Goal: Task Accomplishment & Management: Complete application form

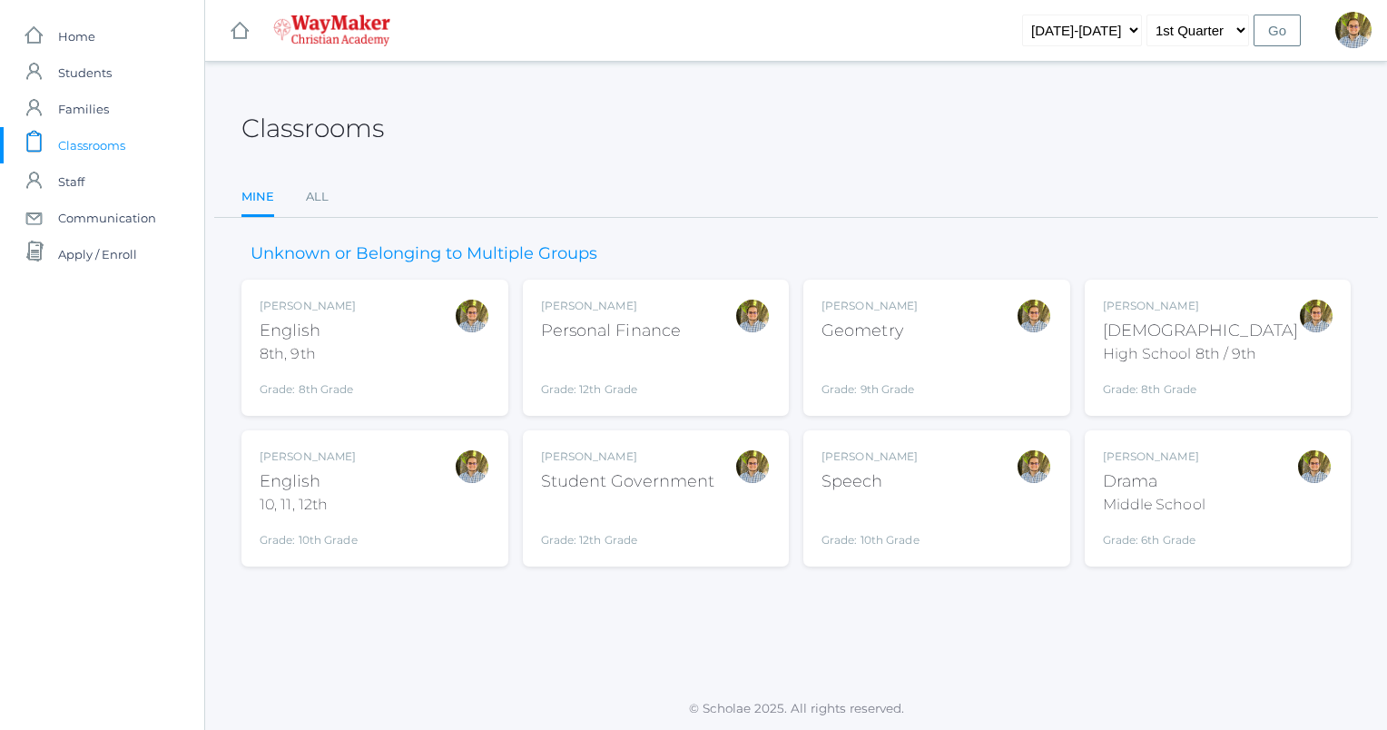
click at [976, 356] on div "Kylen Braileanu Geometry Grade: 9th Grade GEOM" at bounding box center [936, 348] width 230 height 100
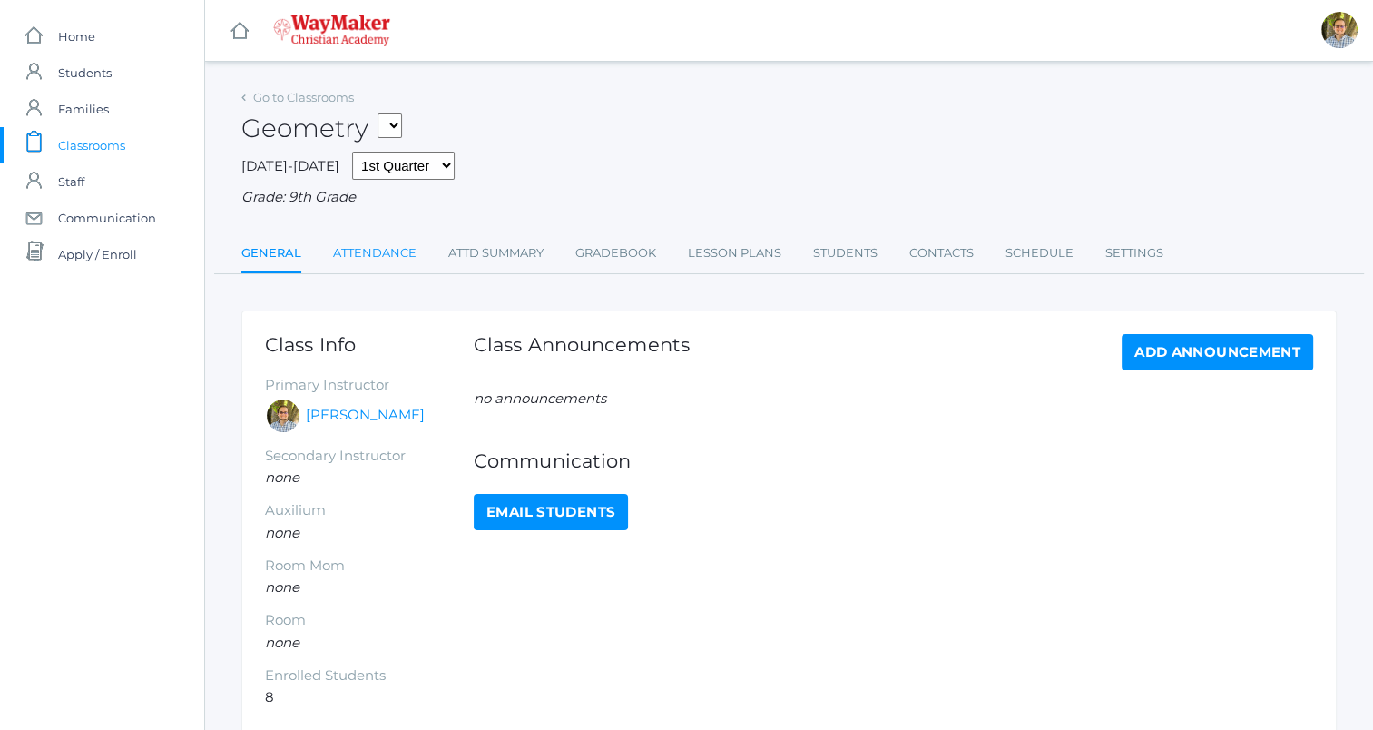
click at [397, 258] on link "Attendance" at bounding box center [374, 253] width 83 height 36
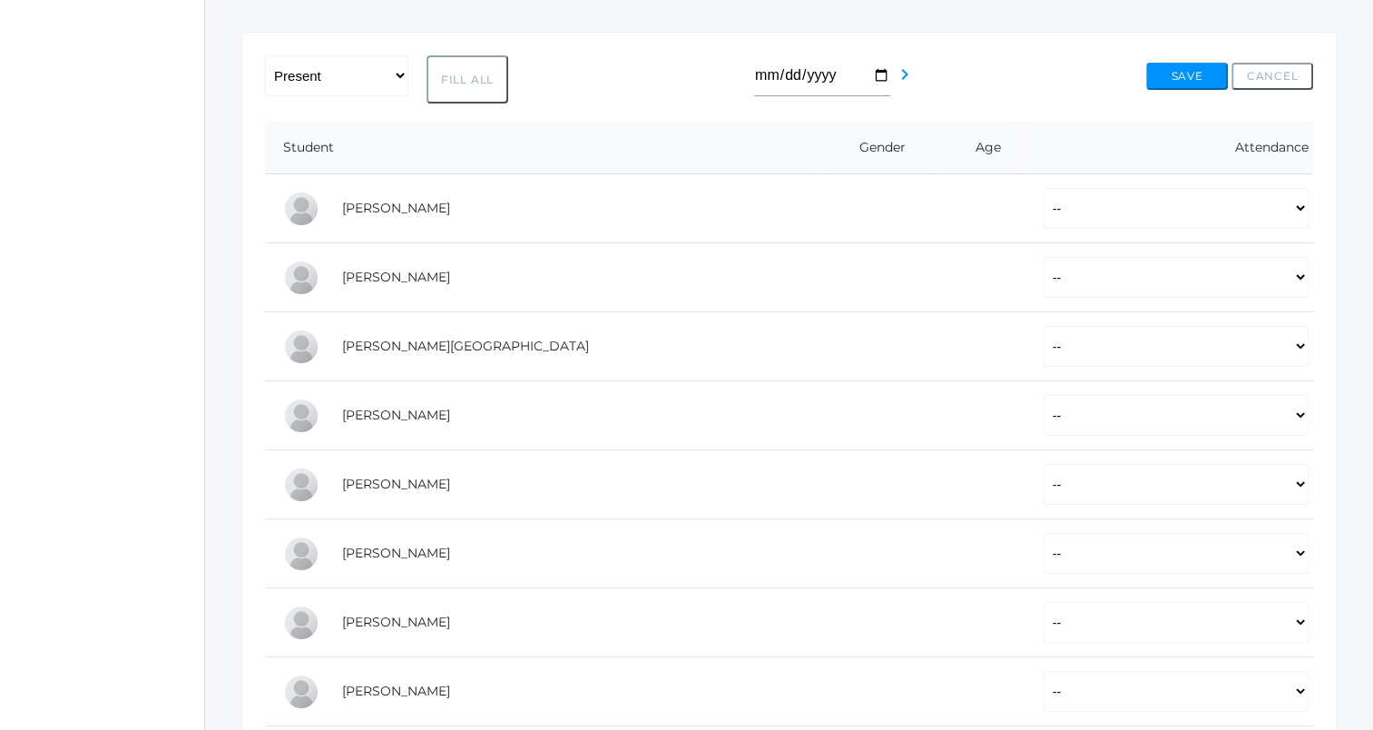
scroll to position [314, 0]
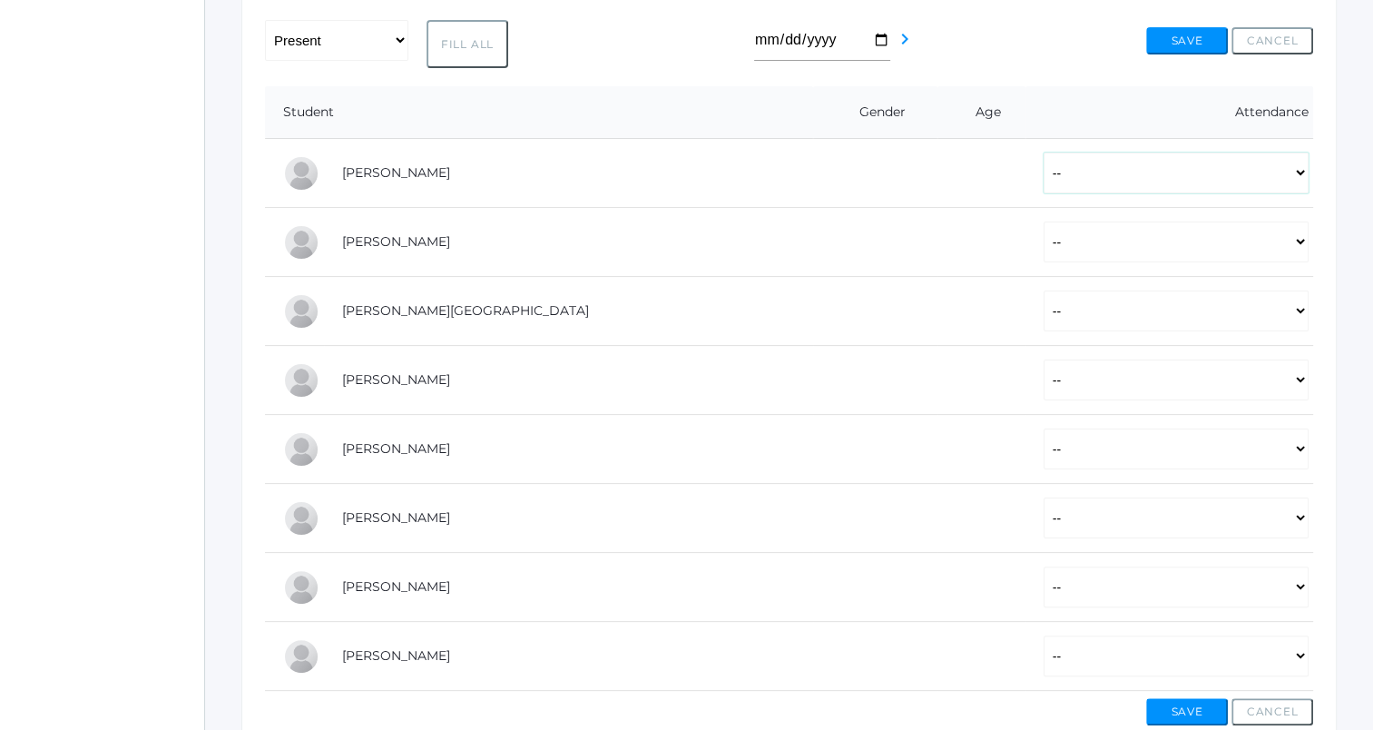
click at [1180, 159] on select "-- Present Tardy Excused Tardy Unexcused Absent Excused Absent Unexcused" at bounding box center [1176, 172] width 265 height 41
select select "AU"
click at [1044, 152] on select "-- Present Tardy Excused Tardy Unexcused Absent Excused Absent Unexcused" at bounding box center [1176, 172] width 265 height 41
click at [1183, 381] on select "-- Present Tardy Excused Tardy Unexcused Absent Excused Absent Unexcused" at bounding box center [1176, 379] width 265 height 41
select select "P"
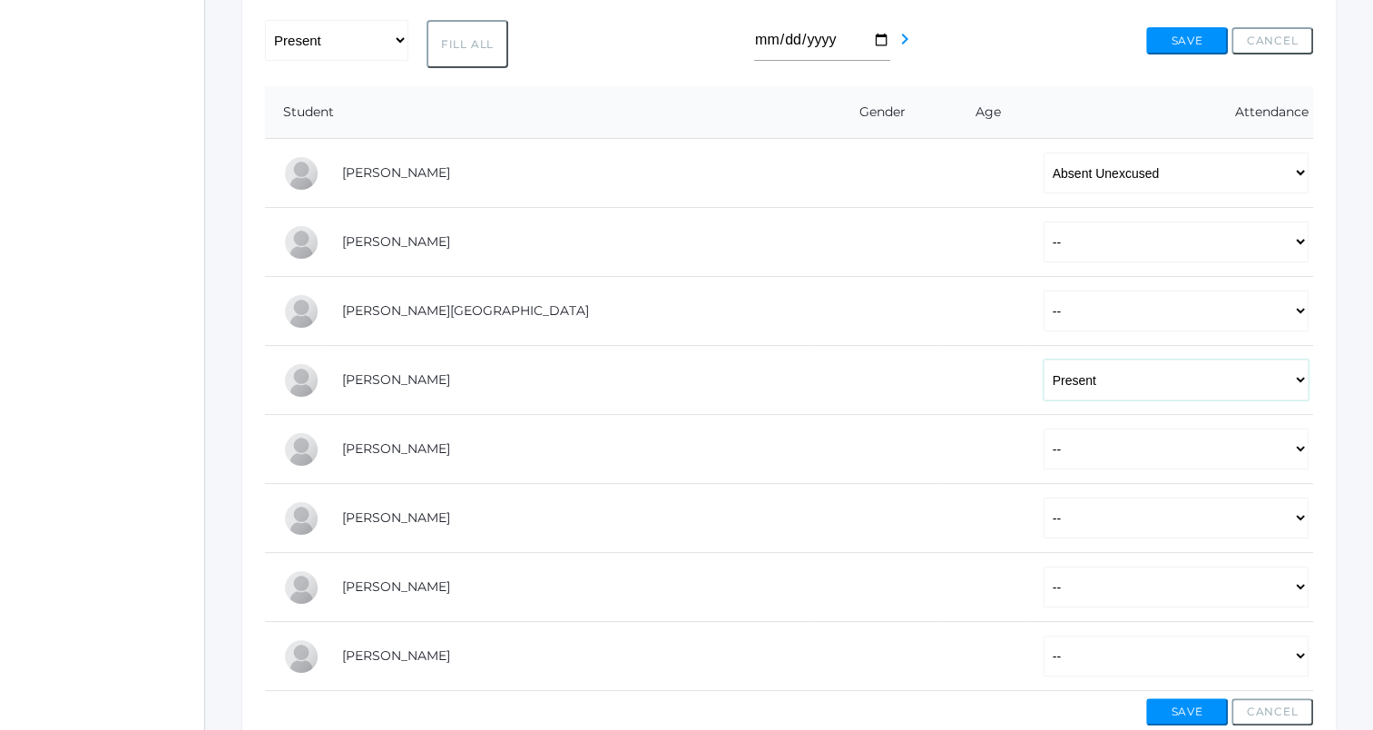
click at [1044, 359] on select "-- Present Tardy Excused Tardy Unexcused Absent Excused Absent Unexcused" at bounding box center [1176, 379] width 265 height 41
click at [1108, 317] on select "-- Present Tardy Excused Tardy Unexcused Absent Excused Absent Unexcused" at bounding box center [1176, 310] width 265 height 41
select select "P"
click at [1044, 290] on select "-- Present Tardy Excused Tardy Unexcused Absent Excused Absent Unexcused" at bounding box center [1176, 310] width 265 height 41
click at [1214, 254] on select "-- Present Tardy Excused Tardy Unexcused Absent Excused Absent Unexcused" at bounding box center [1176, 241] width 265 height 41
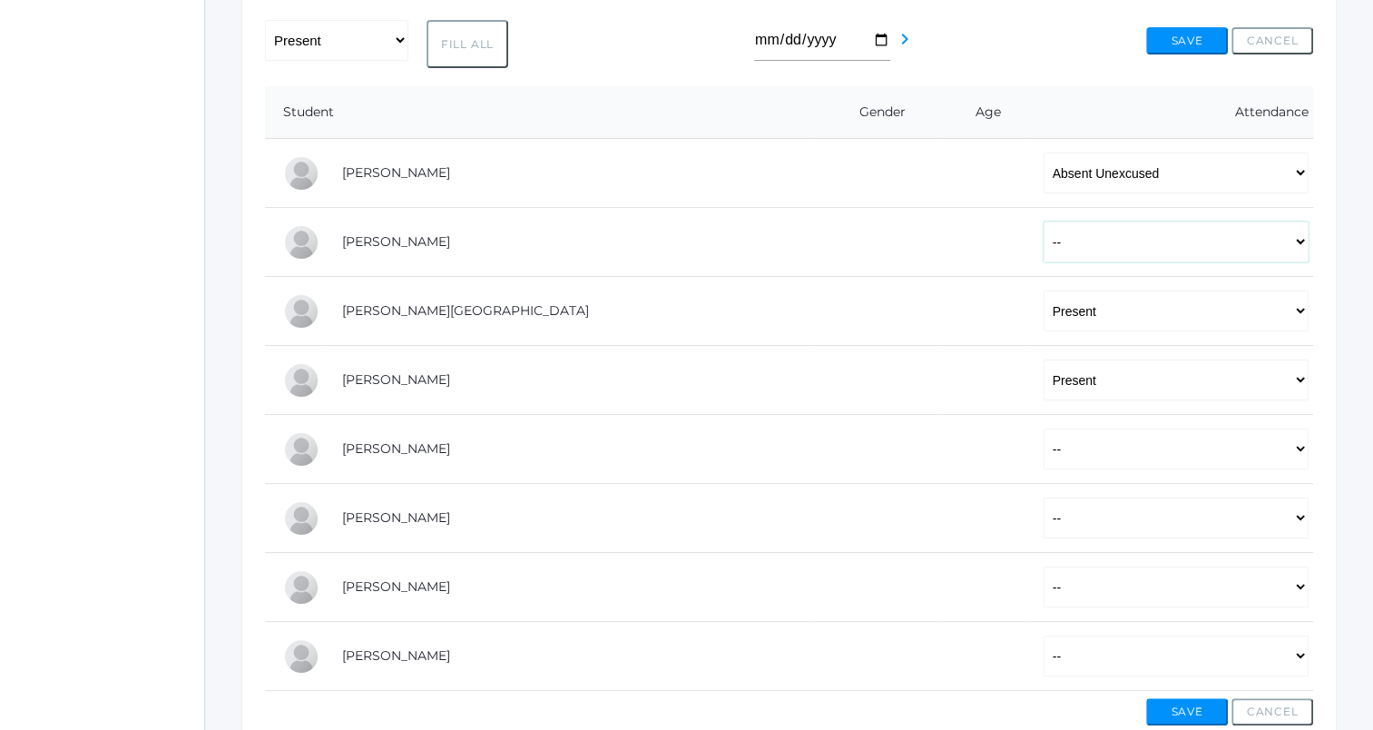
select select "P"
click at [1044, 221] on select "-- Present Tardy Excused Tardy Unexcused Absent Excused Absent Unexcused" at bounding box center [1176, 241] width 265 height 41
click at [1148, 582] on select "-- Present Tardy Excused Tardy Unexcused Absent Excused Absent Unexcused" at bounding box center [1176, 586] width 265 height 41
select select "P"
click at [1044, 566] on select "-- Present Tardy Excused Tardy Unexcused Absent Excused Absent Unexcused" at bounding box center [1176, 586] width 265 height 41
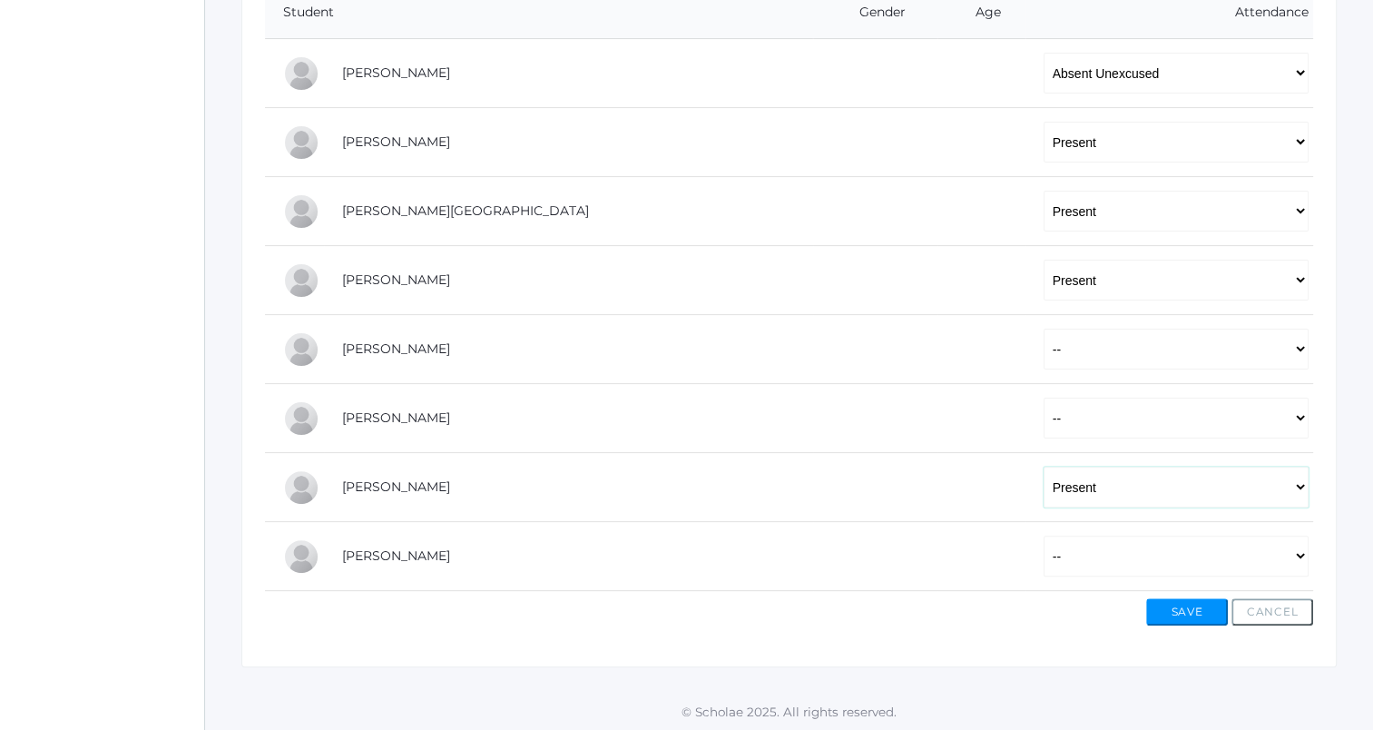
scroll to position [415, 0]
click at [1187, 352] on select "-- Present Tardy Excused Tardy Unexcused Absent Excused Absent Unexcused" at bounding box center [1176, 348] width 265 height 41
select select "P"
click at [1044, 328] on select "-- Present Tardy Excused Tardy Unexcused Absent Excused Absent Unexcused" at bounding box center [1176, 348] width 265 height 41
click at [1044, 420] on select "-- Present Tardy Excused Tardy Unexcused Absent Excused Absent Unexcused" at bounding box center [1176, 417] width 265 height 41
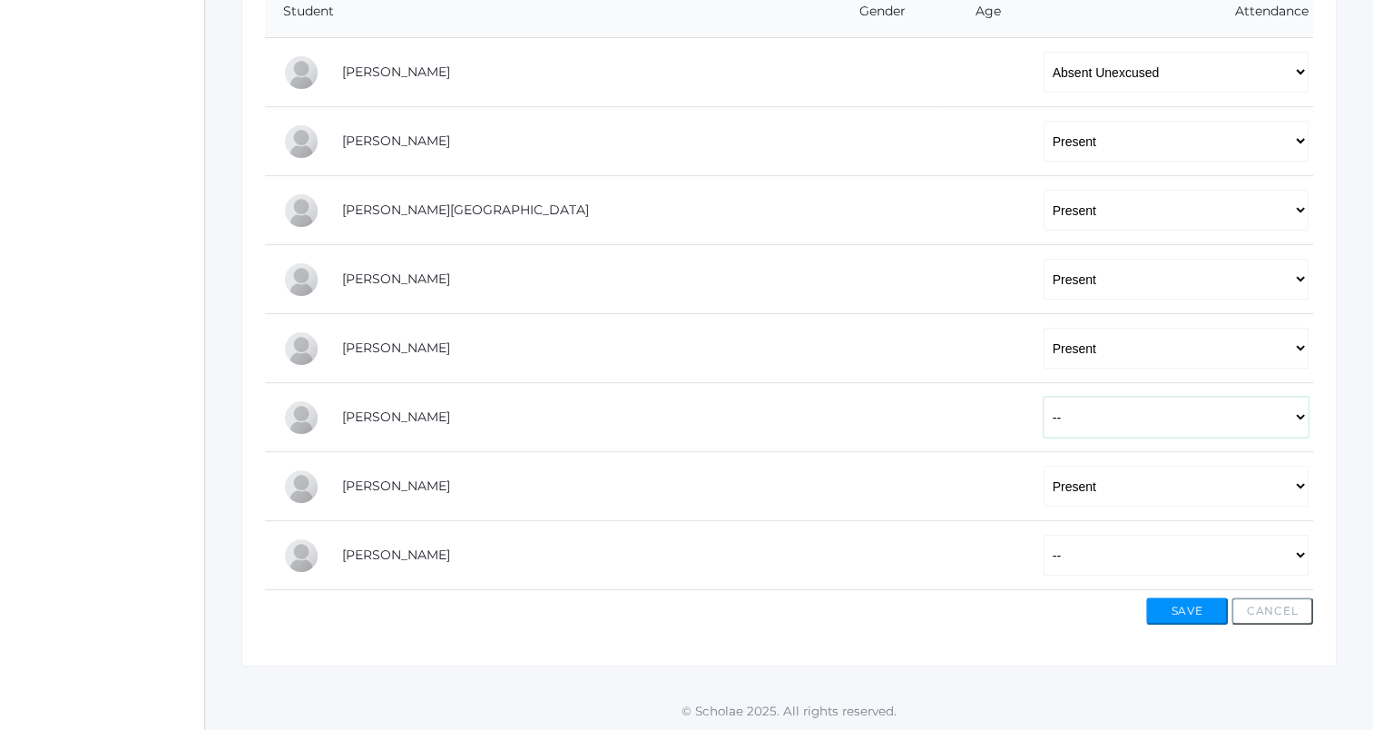
select select "P"
click at [1044, 397] on select "-- Present Tardy Excused Tardy Unexcused Absent Excused Absent Unexcused" at bounding box center [1176, 417] width 265 height 41
click at [1044, 555] on select "-- Present Tardy Excused Tardy Unexcused Absent Excused Absent Unexcused" at bounding box center [1176, 554] width 265 height 41
select select "P"
click at [1044, 534] on select "-- Present Tardy Excused Tardy Unexcused Absent Excused Absent Unexcused" at bounding box center [1176, 554] width 265 height 41
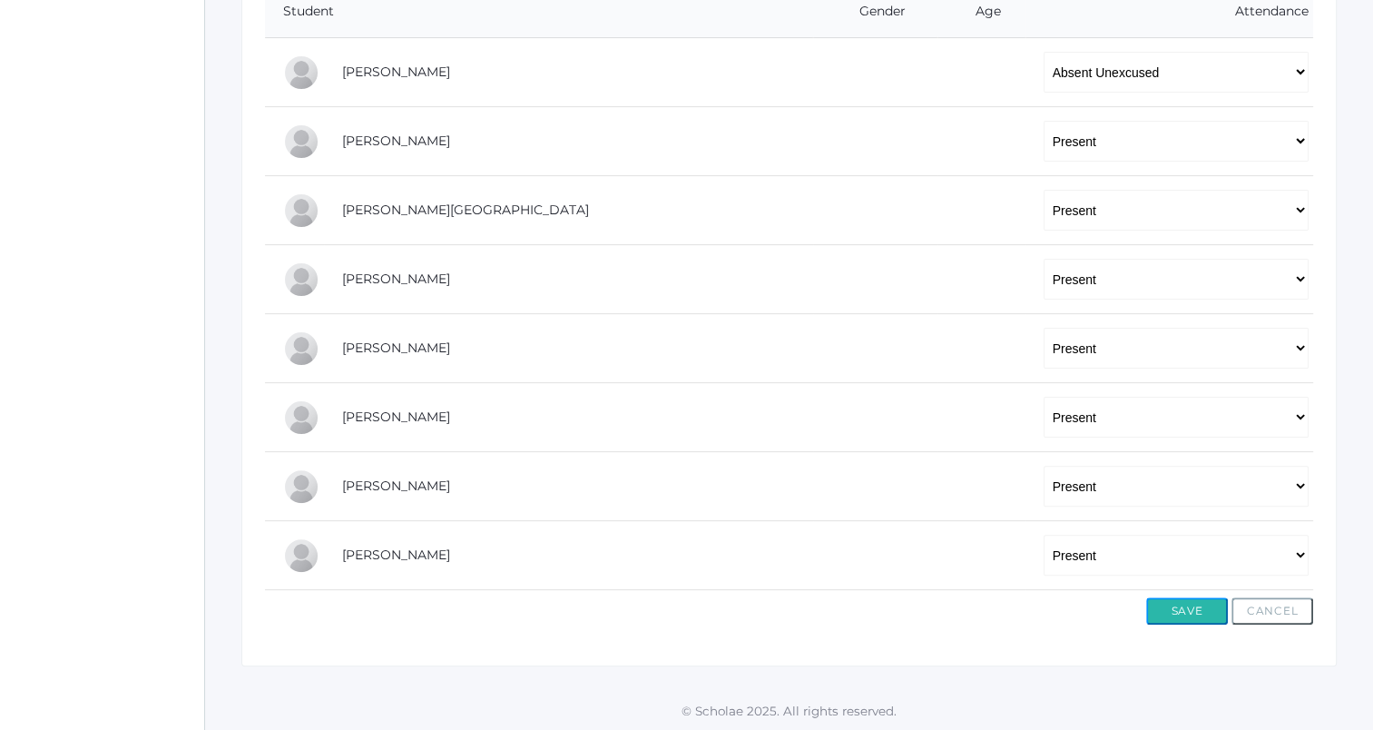
click at [1187, 604] on button "Save" at bounding box center [1187, 610] width 82 height 27
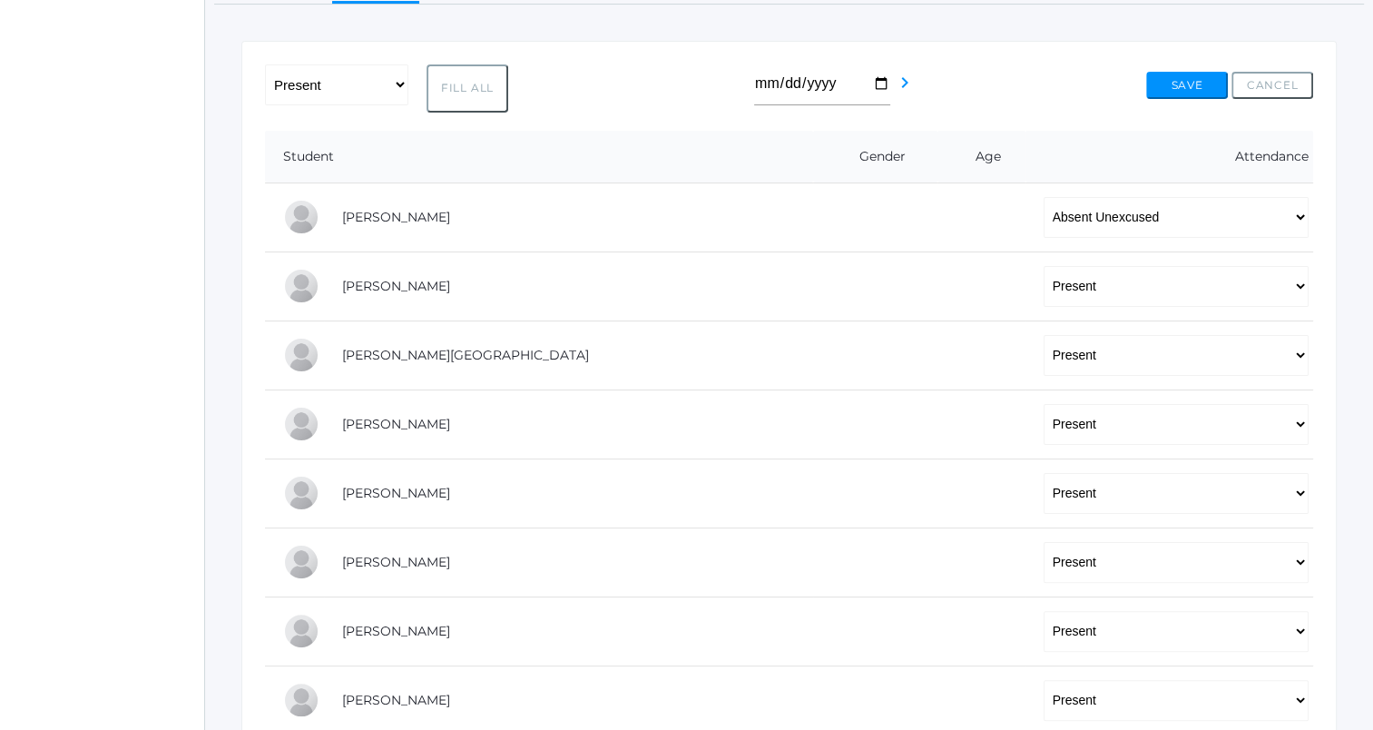
scroll to position [312, 0]
click at [1176, 83] on button "Save" at bounding box center [1187, 85] width 82 height 27
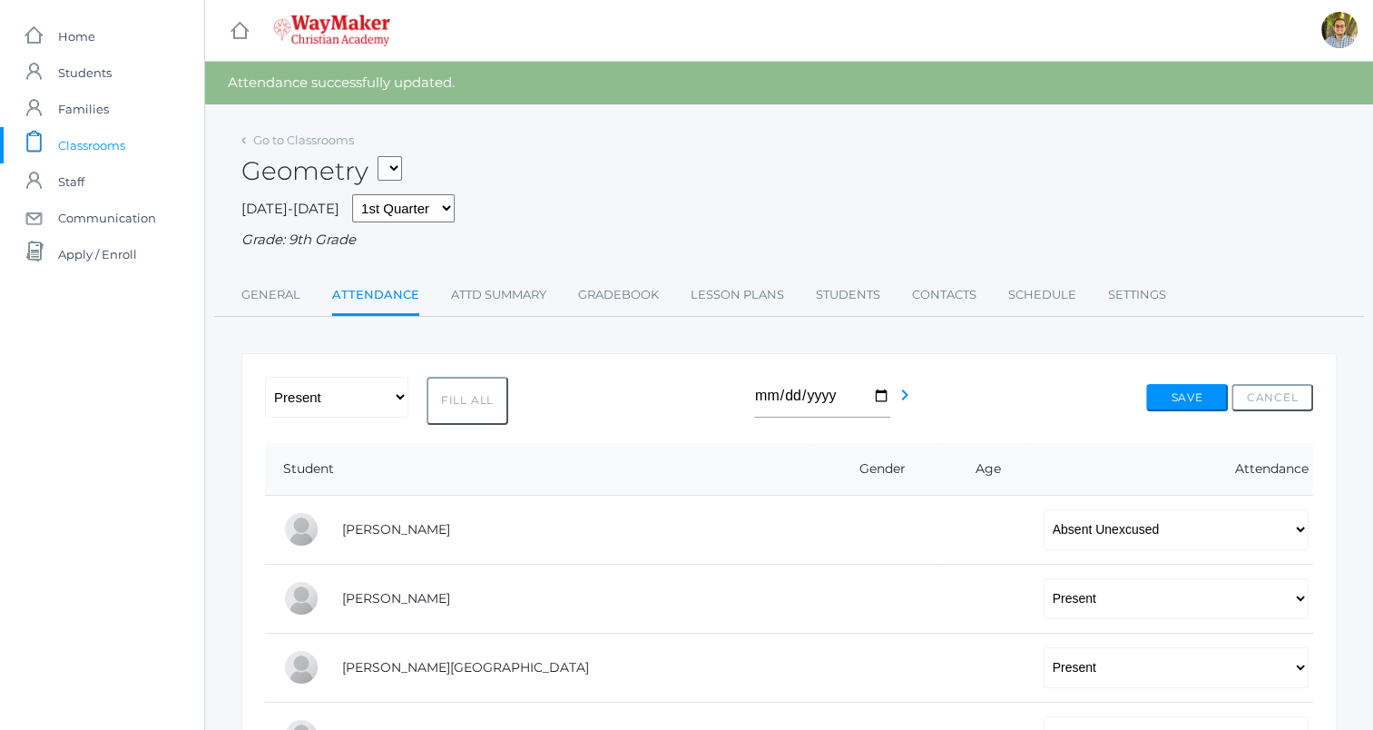
click at [120, 156] on span "Classrooms" at bounding box center [91, 145] width 67 height 36
